Goal: Check status: Check status

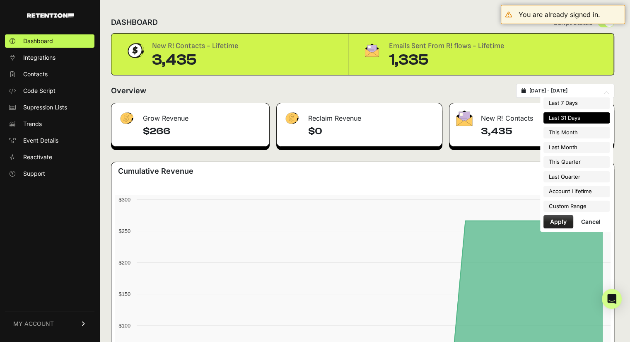
click at [572, 93] on input "[DATE] - [DATE]" at bounding box center [569, 90] width 80 height 7
click at [574, 104] on li "Last 7 Days" at bounding box center [576, 103] width 66 height 12
type input "2025-09-02 - 2025-09-08"
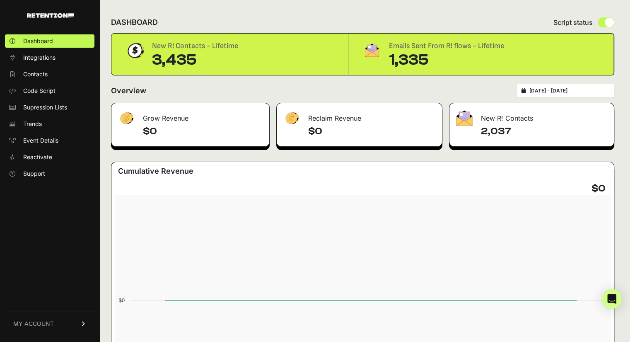
type input "[DATE]"
click at [574, 89] on input "[DATE] - [DATE]" at bounding box center [569, 90] width 80 height 7
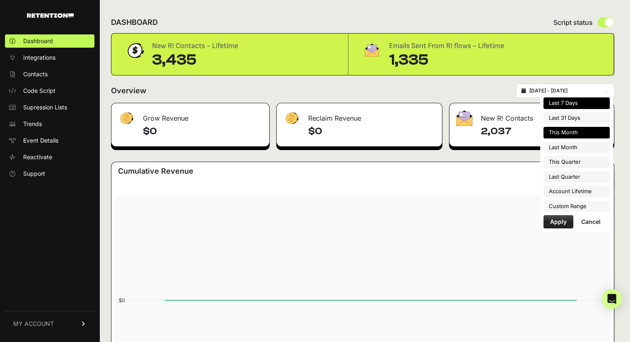
type input "[DATE]"
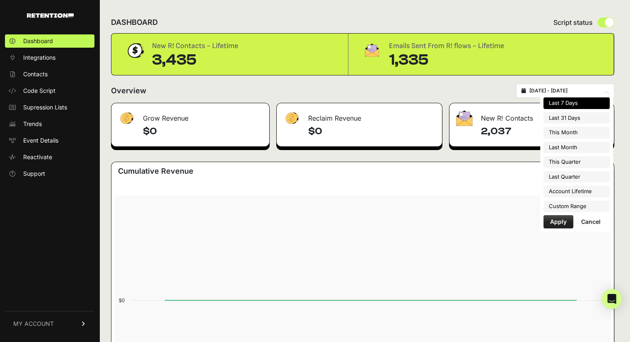
type input "[DATE]"
type input "2025-08-01"
type input "2025-08-31"
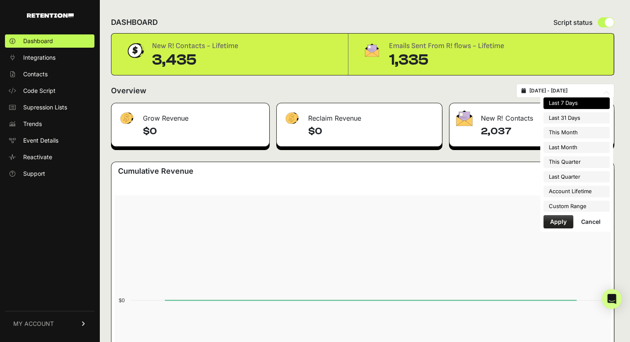
type input "2025-07-01"
type input "2025-09-30"
type input "[DATE]"
type input "2025-04-01"
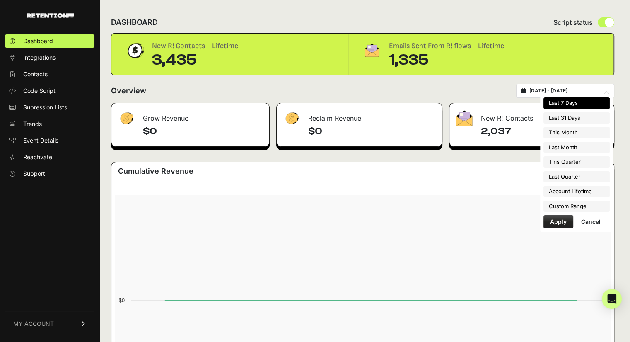
type input "2025-06-30"
type input "[DATE]"
click at [560, 202] on li "Custom Range" at bounding box center [576, 206] width 66 height 12
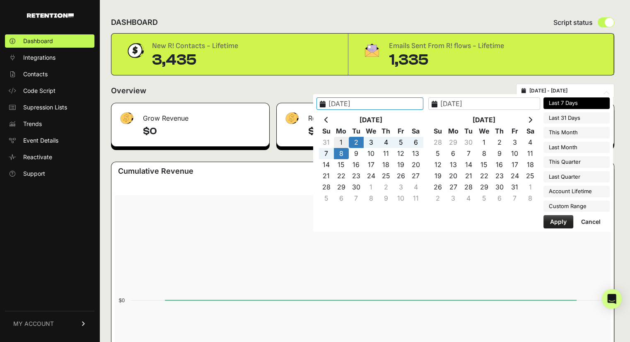
type input "[DATE]"
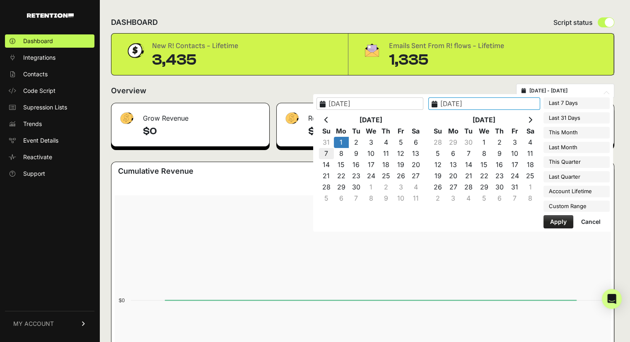
type input "[DATE]"
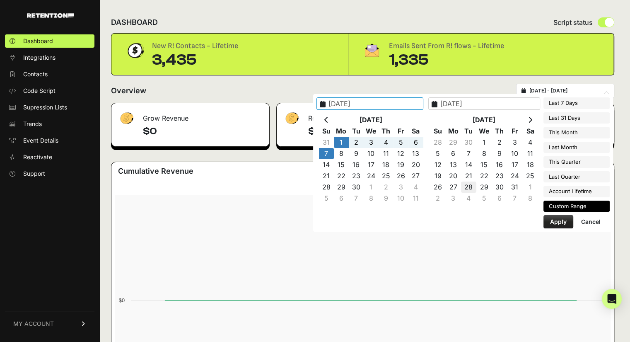
drag, startPoint x: 337, startPoint y: 153, endPoint x: 480, endPoint y: 189, distance: 147.9
type input "[DATE]"
click at [561, 220] on button "Apply" at bounding box center [558, 221] width 30 height 13
type input "[DATE] - [DATE]"
type input "[DATE]"
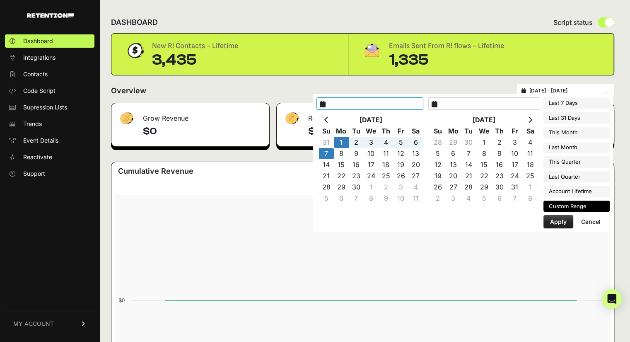
type input "[DATE]"
click at [562, 90] on input "[DATE] - [DATE]" at bounding box center [569, 90] width 80 height 7
type input "[DATE]"
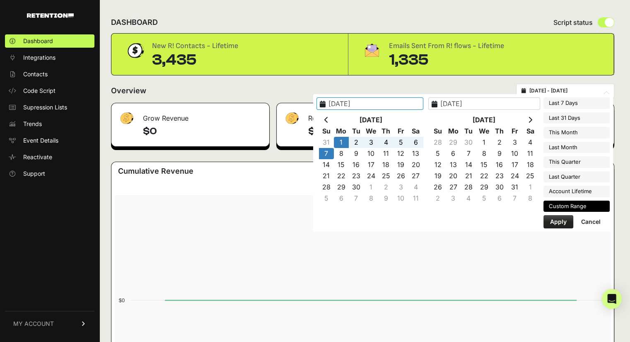
type input "[DATE]"
click at [328, 119] on icon at bounding box center [326, 119] width 4 height 7
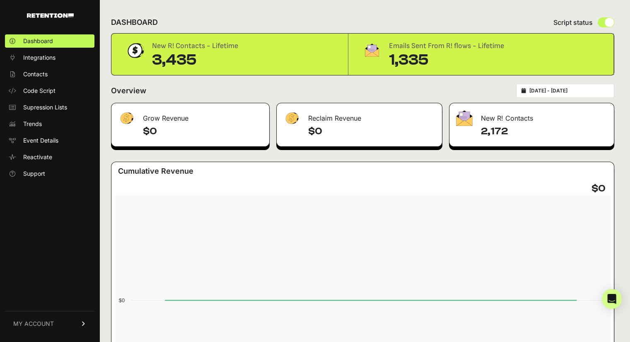
click at [271, 91] on div "Overview [DATE] - [DATE]" at bounding box center [362, 91] width 503 height 14
click at [178, 86] on div "Overview [DATE] - [DATE]" at bounding box center [362, 91] width 503 height 14
click at [577, 87] on div "[DATE] - [DATE]" at bounding box center [565, 91] width 98 height 14
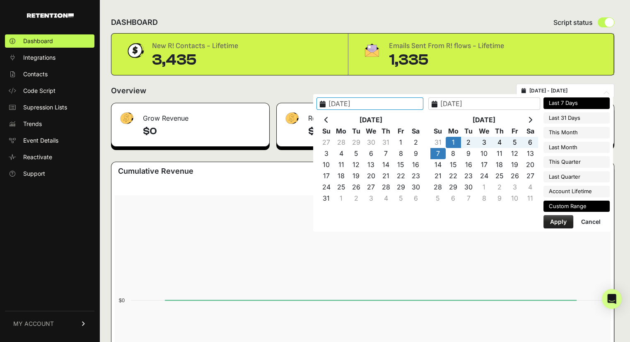
type input "[DATE]"
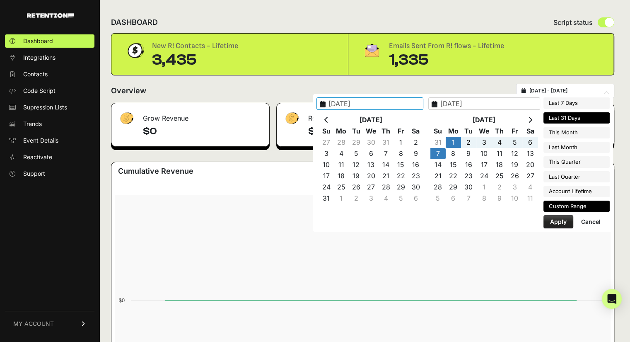
type input "[DATE]"
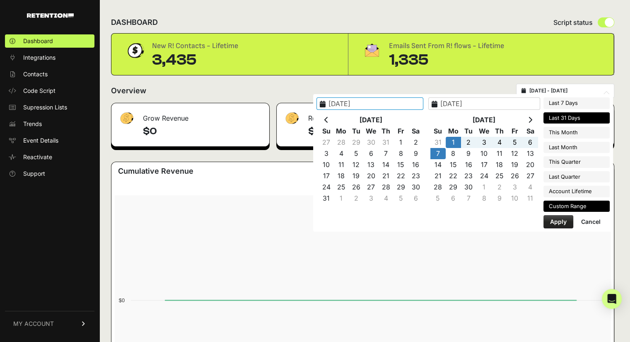
click at [579, 121] on li "Last 31 Days" at bounding box center [576, 118] width 66 height 12
type input "[DATE] - [DATE]"
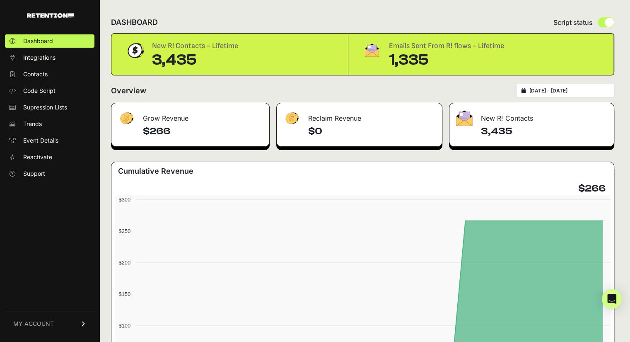
drag, startPoint x: 195, startPoint y: 58, endPoint x: 153, endPoint y: 58, distance: 41.8
click at [153, 58] on div "3,435" at bounding box center [195, 60] width 86 height 17
copy div "3,435"
